Goal: Information Seeking & Learning: Learn about a topic

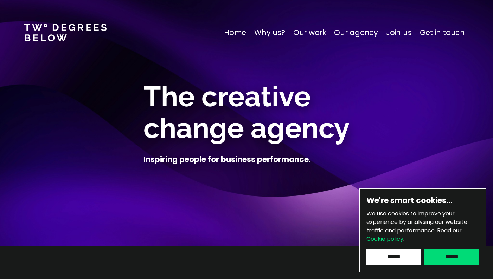
click at [404, 261] on input "******" at bounding box center [393, 257] width 54 height 16
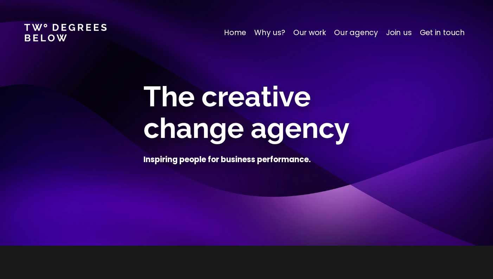
click at [278, 32] on p "Why us?" at bounding box center [269, 32] width 31 height 11
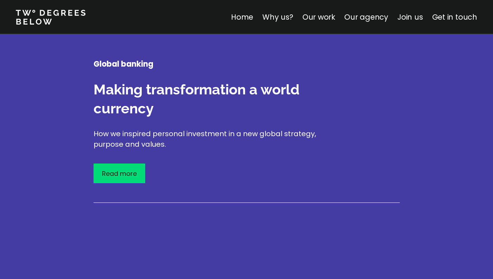
scroll to position [1226, 0]
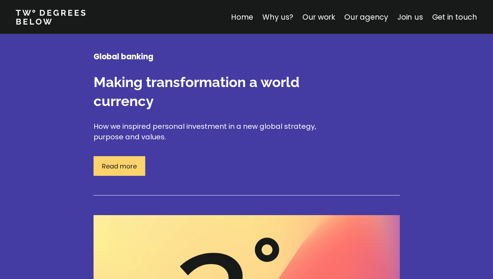
click at [132, 162] on p "Read more" at bounding box center [119, 166] width 35 height 9
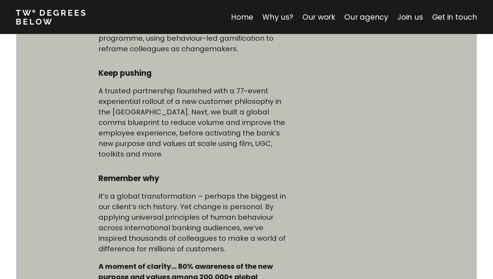
scroll to position [467, 0]
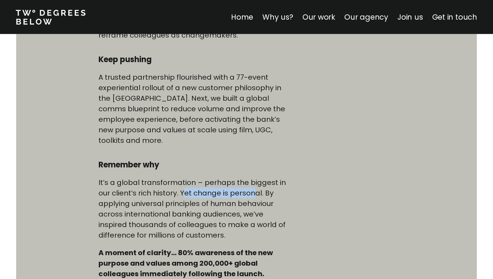
drag, startPoint x: 183, startPoint y: 183, endPoint x: 255, endPoint y: 187, distance: 72.1
click at [255, 187] on p "It’s a global transformation – perhaps the biggest in our client’s rich history…" at bounding box center [194, 208] width 192 height 63
click at [146, 190] on p "It’s a global transformation – perhaps the biggest in our client’s rich history…" at bounding box center [194, 208] width 192 height 63
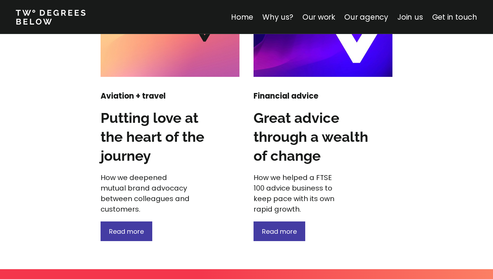
scroll to position [1048, 0]
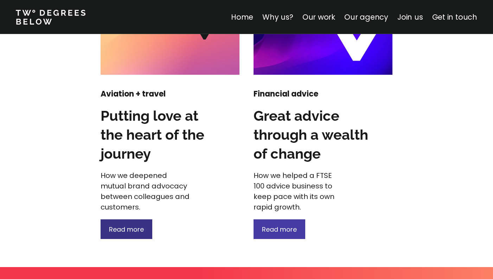
click at [127, 225] on span "Read more" at bounding box center [126, 229] width 35 height 9
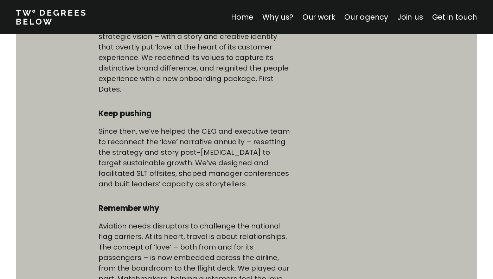
scroll to position [428, 0]
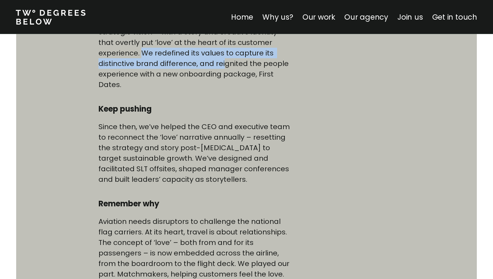
drag, startPoint x: 143, startPoint y: 53, endPoint x: 222, endPoint y: 65, distance: 80.3
click at [222, 65] on p "We helped an iconic British airline launch a new strategic vision – with a stor…" at bounding box center [194, 53] width 192 height 74
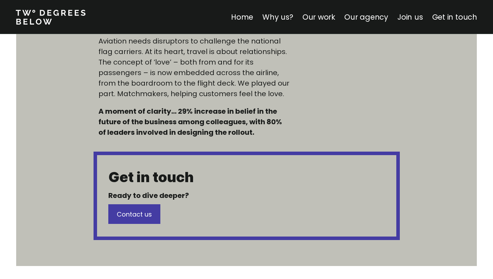
scroll to position [608, 0]
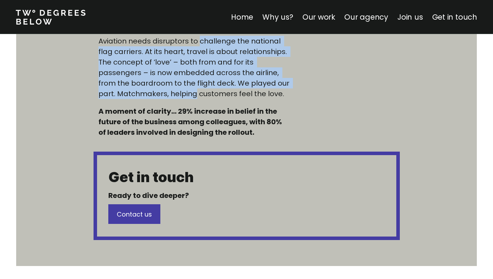
drag, startPoint x: 199, startPoint y: 41, endPoint x: 192, endPoint y: 91, distance: 50.7
click at [192, 91] on p "Aviation needs disruptors to challenge the national flag carriers. At its heart…" at bounding box center [194, 67] width 192 height 63
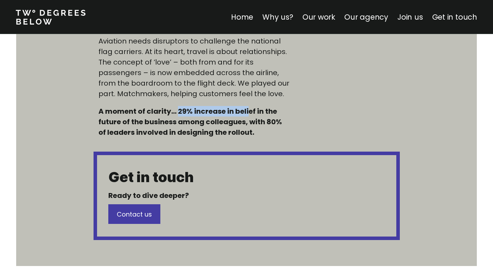
drag, startPoint x: 178, startPoint y: 111, endPoint x: 246, endPoint y: 109, distance: 68.2
click at [246, 109] on h5 "A moment of clarity… 29% increase in belief in the future of the business among…" at bounding box center [194, 122] width 192 height 32
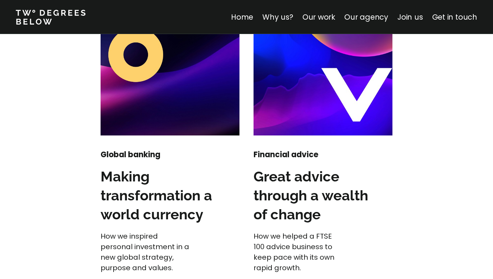
scroll to position [1025, 0]
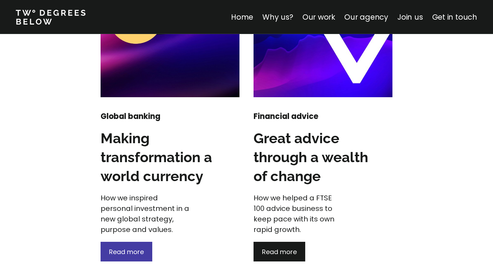
click at [282, 247] on div "Read more" at bounding box center [279, 252] width 52 height 20
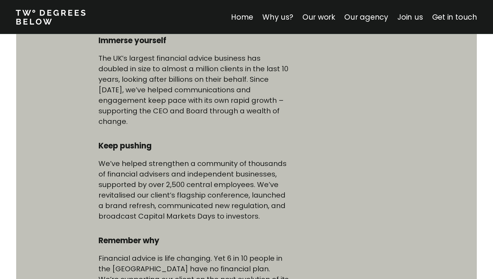
scroll to position [391, 0]
drag, startPoint x: 97, startPoint y: 55, endPoint x: 154, endPoint y: 59, distance: 56.7
click at [154, 59] on div "Immerse yourself The UK’s largest financial advice business has doubled in size…" at bounding box center [194, 200] width 202 height 330
click at [103, 63] on p "The UK’s largest financial advice business has doubled in size to almost a mill…" at bounding box center [194, 90] width 192 height 74
drag, startPoint x: 97, startPoint y: 58, endPoint x: 186, endPoint y: 56, distance: 89.2
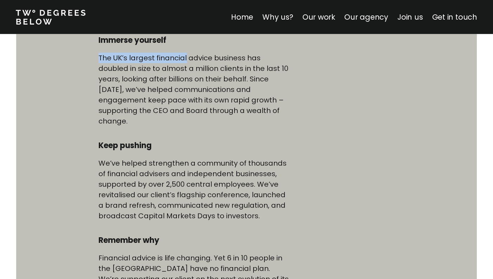
click at [186, 56] on div "Immerse yourself The UK’s largest financial advice business has doubled in size…" at bounding box center [194, 200] width 202 height 330
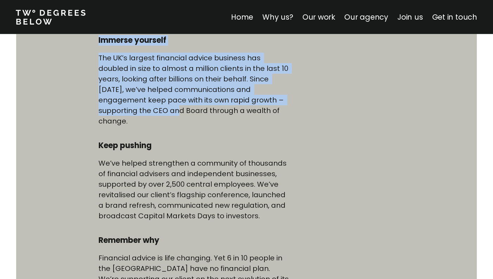
drag, startPoint x: 97, startPoint y: 40, endPoint x: 290, endPoint y: 99, distance: 201.6
click at [290, 99] on div "Immerse yourself The UK’s largest financial advice business has doubled in size…" at bounding box center [194, 200] width 202 height 330
click at [290, 99] on p "The UK’s largest financial advice business has doubled in size to almost a mill…" at bounding box center [194, 90] width 192 height 74
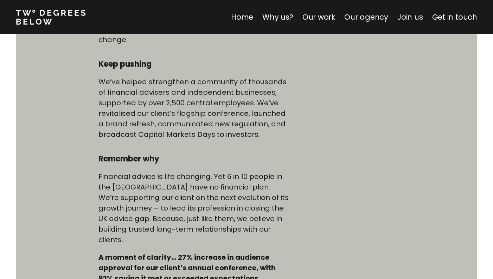
scroll to position [480, 0]
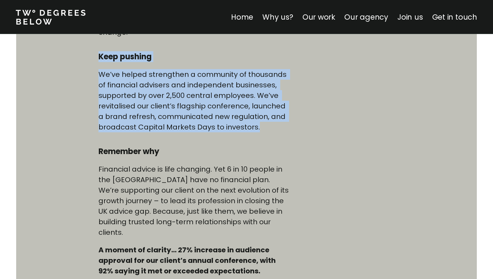
drag, startPoint x: 98, startPoint y: 47, endPoint x: 216, endPoint y: 122, distance: 140.1
click at [216, 122] on div "Immerse yourself The UK’s largest financial advice business has doubled in size…" at bounding box center [194, 111] width 192 height 330
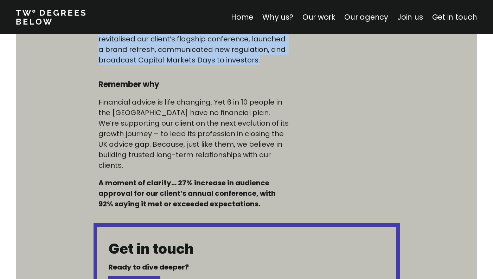
scroll to position [548, 0]
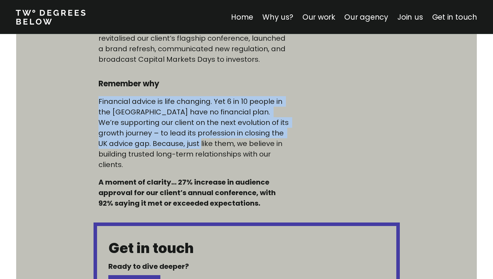
drag, startPoint x: 99, startPoint y: 93, endPoint x: 200, endPoint y: 128, distance: 106.8
click at [200, 128] on p "Financial advice is life changing. Yet 6 in 10 people in the [GEOGRAPHIC_DATA] …" at bounding box center [194, 133] width 192 height 74
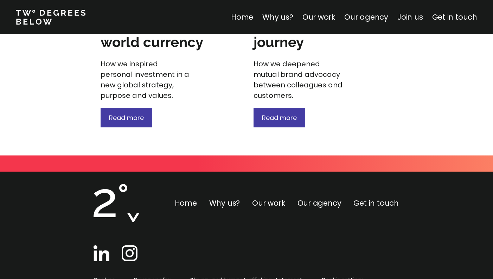
scroll to position [1170, 0]
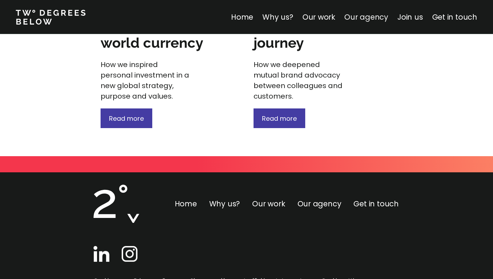
click at [367, 19] on link "Our agency" at bounding box center [366, 17] width 44 height 10
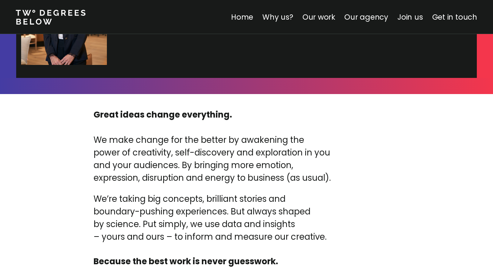
scroll to position [2309, 0]
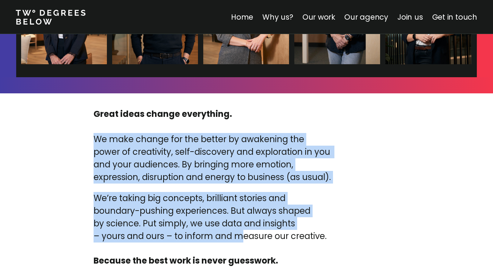
drag, startPoint x: 94, startPoint y: 128, endPoint x: 239, endPoint y: 223, distance: 173.2
click at [239, 223] on div "Great ideas change everything. We make change for the better by awakening the p…" at bounding box center [246, 187] width 306 height 159
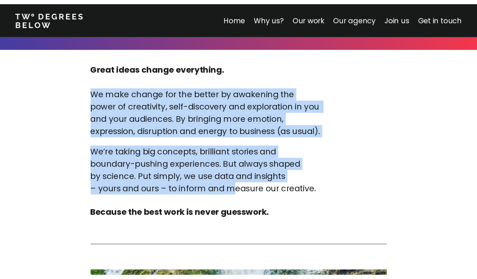
scroll to position [2358, 0]
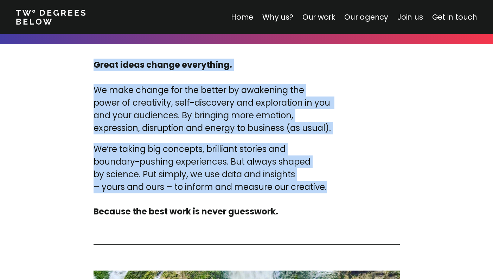
drag, startPoint x: 306, startPoint y: 177, endPoint x: 91, endPoint y: 51, distance: 249.4
copy div "Great ideas change everything. We make change for the better by awakening the p…"
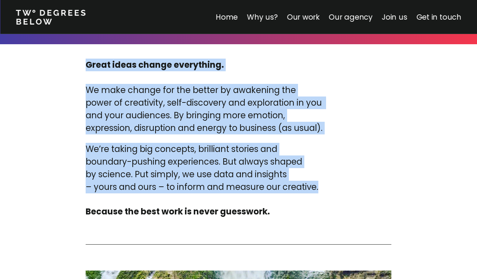
click at [279, 117] on p "We make change for the better by awakening the power of creativity, self-discov…" at bounding box center [212, 109] width 253 height 51
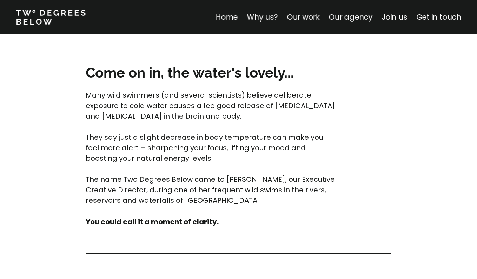
scroll to position [2759, 0]
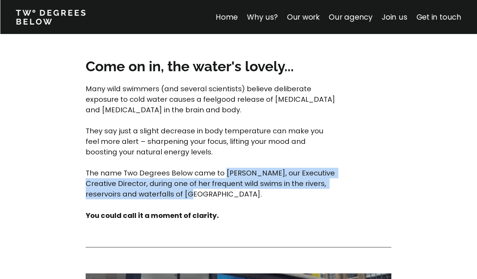
drag, startPoint x: 223, startPoint y: 163, endPoint x: 243, endPoint y: 187, distance: 31.2
click at [243, 187] on p "Many wild swimmers (and several scientists) believe deliberate exposure to cold…" at bounding box center [212, 142] width 253 height 116
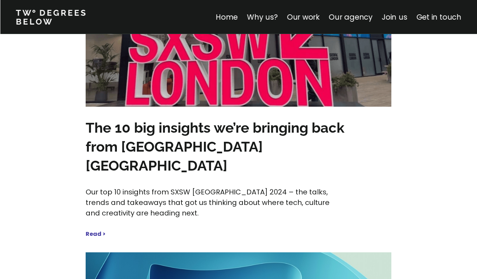
scroll to position [3050, 0]
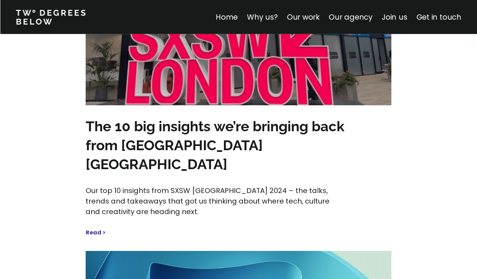
click at [98, 229] on strong "Read >" at bounding box center [96, 233] width 20 height 8
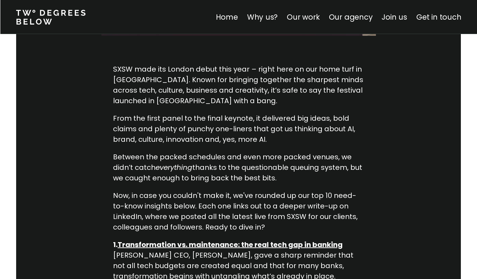
scroll to position [348, 0]
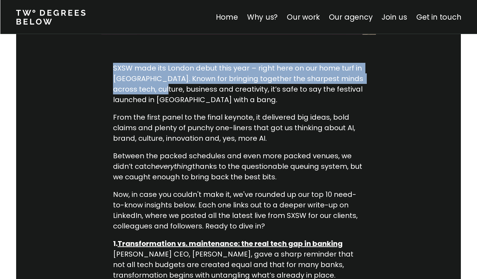
drag, startPoint x: 113, startPoint y: 50, endPoint x: 166, endPoint y: 70, distance: 56.2
click at [166, 70] on p "SXSW made its London debut this year – right here on our home turf in [GEOGRAPH…" at bounding box center [238, 84] width 251 height 42
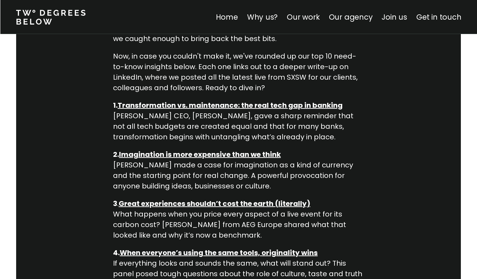
scroll to position [497, 0]
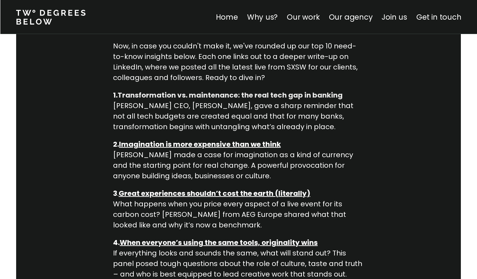
click at [244, 90] on strong "Transformation vs. maintenance: the real tech gap in banking" at bounding box center [230, 95] width 225 height 10
click at [338, 139] on p "2. Imagination is more expensive than we think [PERSON_NAME] made a case for im…" at bounding box center [238, 160] width 251 height 42
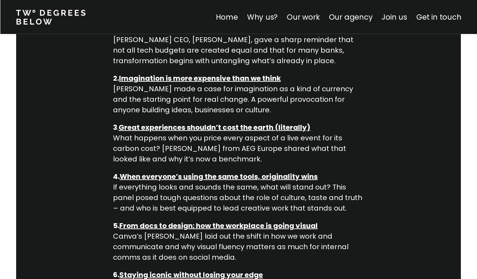
scroll to position [565, 0]
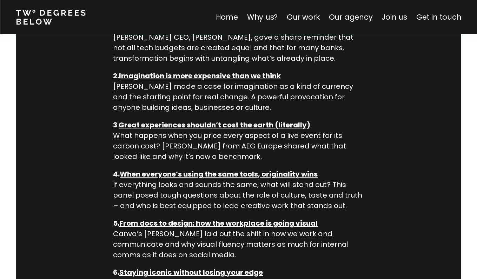
click at [300, 71] on p "2. Imagination is more expensive than we think [PERSON_NAME] made a case for im…" at bounding box center [238, 92] width 251 height 42
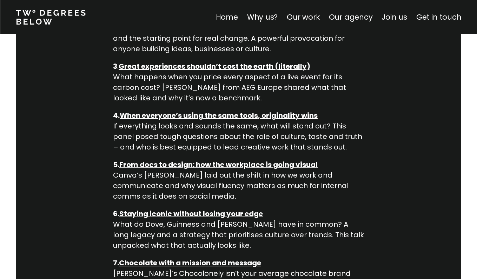
scroll to position [625, 0]
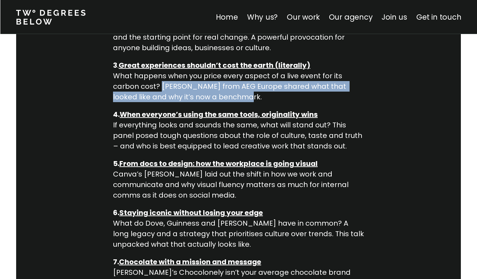
drag, startPoint x: 163, startPoint y: 69, endPoint x: 240, endPoint y: 78, distance: 77.5
click at [240, 78] on p "3 . Great experiences shouldn’t cost the earth (literally) What happens when yo…" at bounding box center [238, 81] width 251 height 42
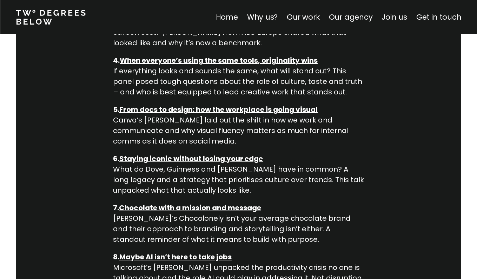
scroll to position [677, 0]
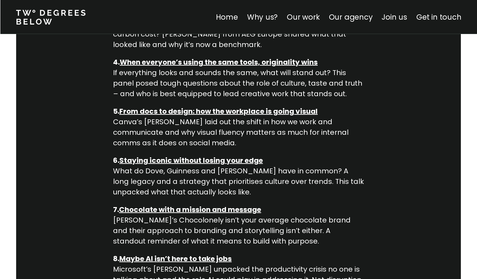
click at [120, 57] on p "4. When everyone’s using the same tools, originality wins If everything looks a…" at bounding box center [238, 78] width 251 height 42
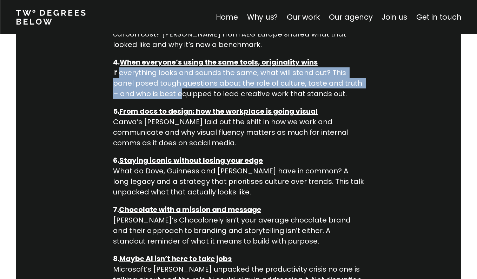
drag, startPoint x: 120, startPoint y: 55, endPoint x: 183, endPoint y: 78, distance: 67.0
click at [183, 78] on p "4. When everyone’s using the same tools, originality wins If everything looks a…" at bounding box center [238, 78] width 251 height 42
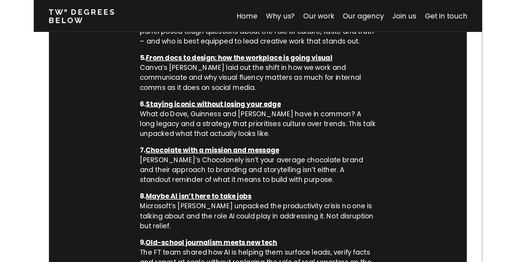
scroll to position [727, 0]
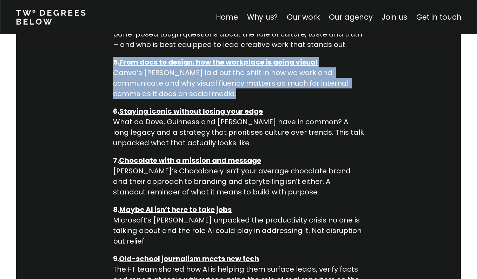
drag, startPoint x: 241, startPoint y: 72, endPoint x: 109, endPoint y: 43, distance: 136.0
copy p "5. From docs to design: how the workplace is going visual Canva’s [PERSON_NAME]…"
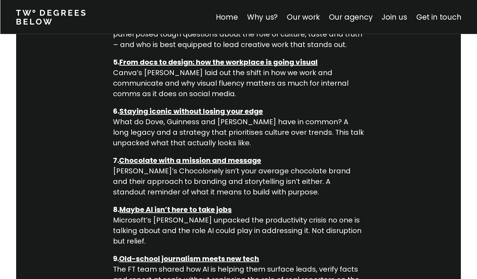
click at [156, 57] on p "5. From docs to design: how the workplace is going visual Canva’s [PERSON_NAME]…" at bounding box center [238, 78] width 251 height 42
click at [159, 57] on strong "From docs to design: how the workplace is going visual" at bounding box center [218, 62] width 198 height 10
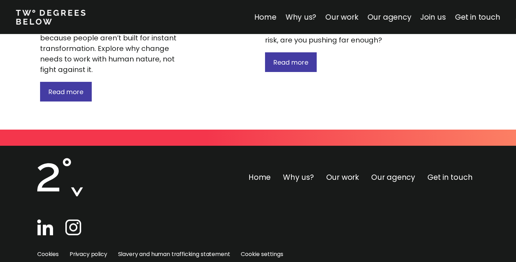
scroll to position [1546, 0]
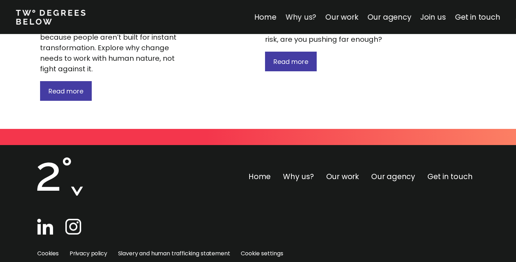
click at [303, 15] on link "Why us?" at bounding box center [300, 17] width 31 height 10
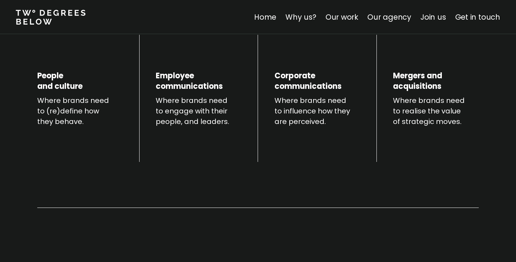
scroll to position [311, 0]
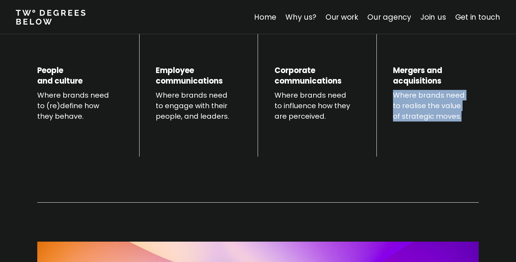
drag, startPoint x: 394, startPoint y: 92, endPoint x: 463, endPoint y: 116, distance: 73.0
click at [463, 116] on p "Where brands need to realise the value of strategic moves." at bounding box center [436, 106] width 86 height 32
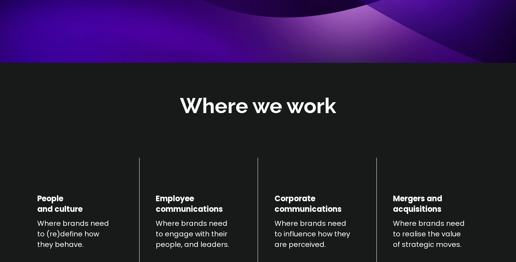
scroll to position [194, 0]
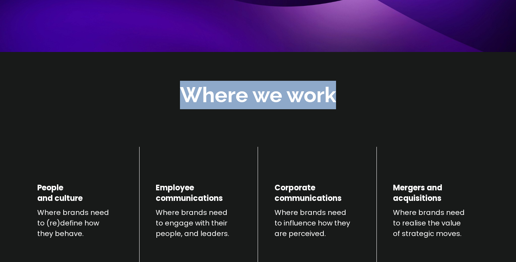
drag, startPoint x: 354, startPoint y: 97, endPoint x: 181, endPoint y: 93, distance: 173.2
click at [181, 93] on div "Where we work" at bounding box center [258, 95] width 516 height 32
copy h2 "Where we work"
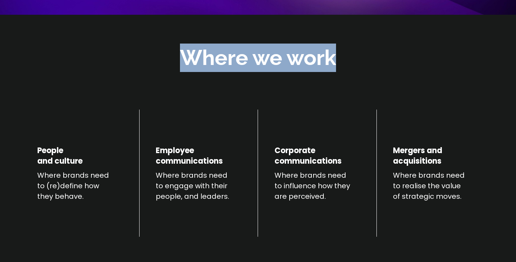
scroll to position [242, 0]
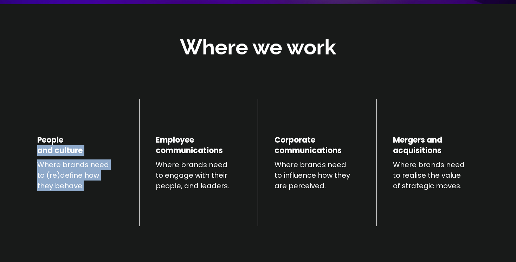
drag, startPoint x: 87, startPoint y: 187, endPoint x: 33, endPoint y: 147, distance: 67.1
click at [33, 147] on div "People and culture Where brands need to (re)define how they behave. Employee co…" at bounding box center [257, 254] width 449 height 320
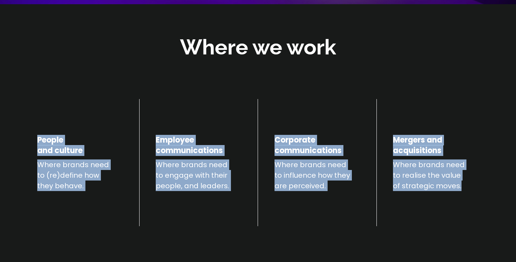
drag, startPoint x: 467, startPoint y: 189, endPoint x: 35, endPoint y: 134, distance: 435.6
click at [35, 134] on div "People and culture Where brands need to (re)define how they behave. Employee co…" at bounding box center [257, 254] width 449 height 320
copy div "People and culture Where brands need to (re)define how they behave. Employee co…"
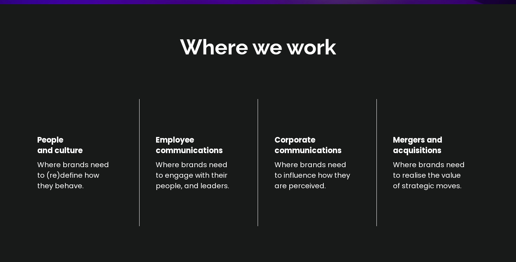
click at [117, 65] on div at bounding box center [258, 76] width 516 height 27
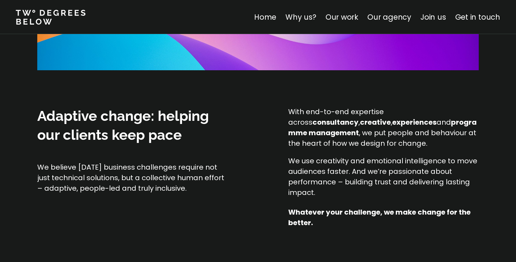
scroll to position [555, 0]
